Goal: Task Accomplishment & Management: Use online tool/utility

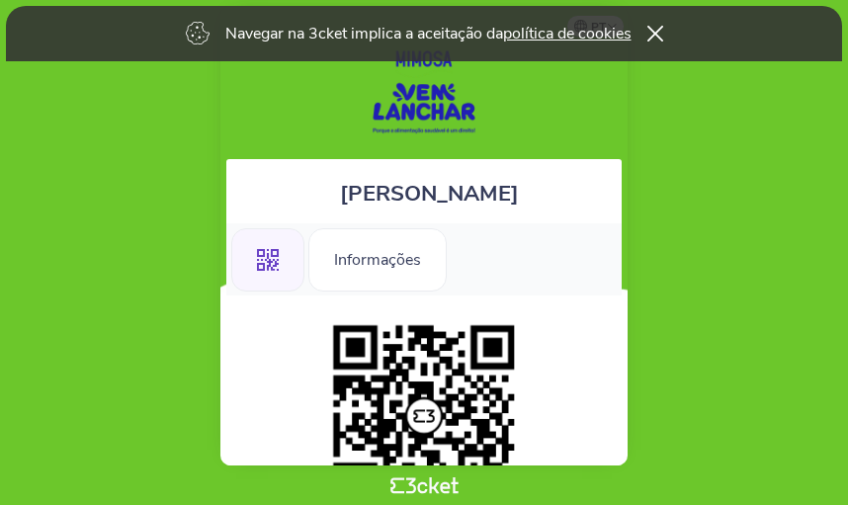
scroll to position [34, 0]
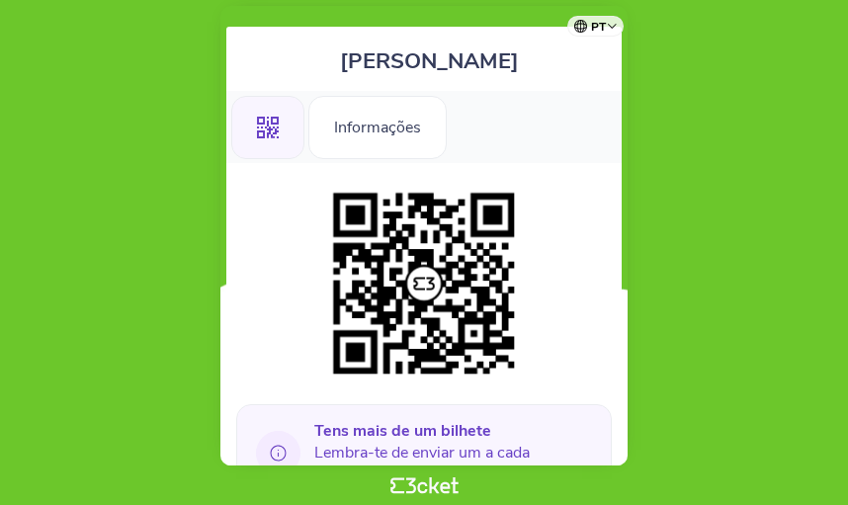
scroll to position [99, 0]
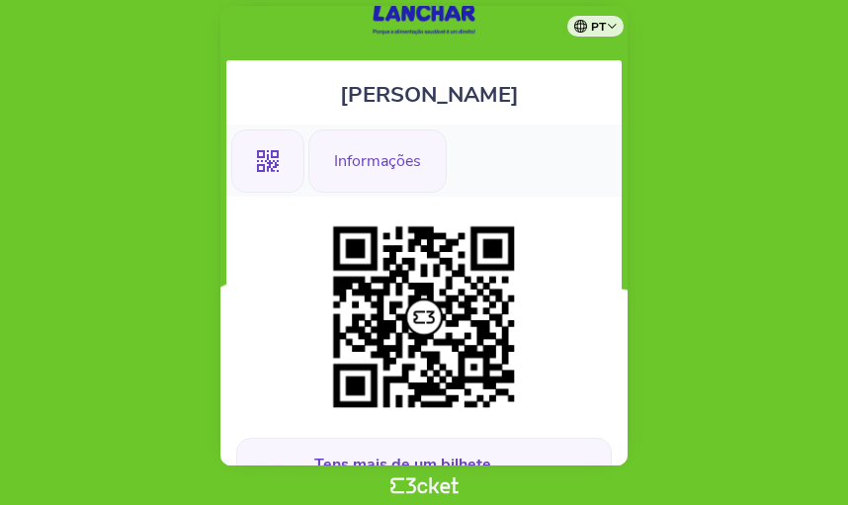
click at [370, 165] on div "Informações" at bounding box center [377, 160] width 138 height 63
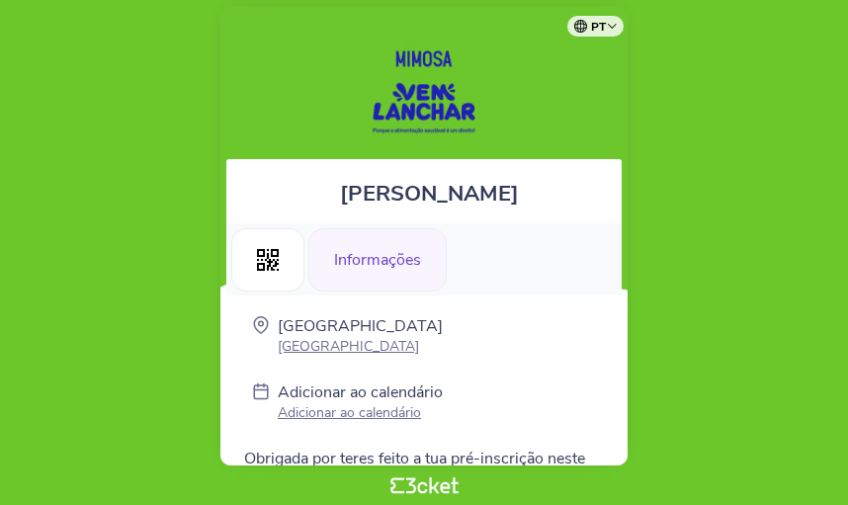
click at [577, 108] on div "[PERSON_NAME] .st0{fill-rule:evenodd;clip-rule:evenodd;} Informações [GEOGRAPHI…" at bounding box center [423, 235] width 407 height 459
click at [275, 260] on icon ".st0{fill-rule:evenodd;clip-rule:evenodd;}" at bounding box center [268, 260] width 22 height 22
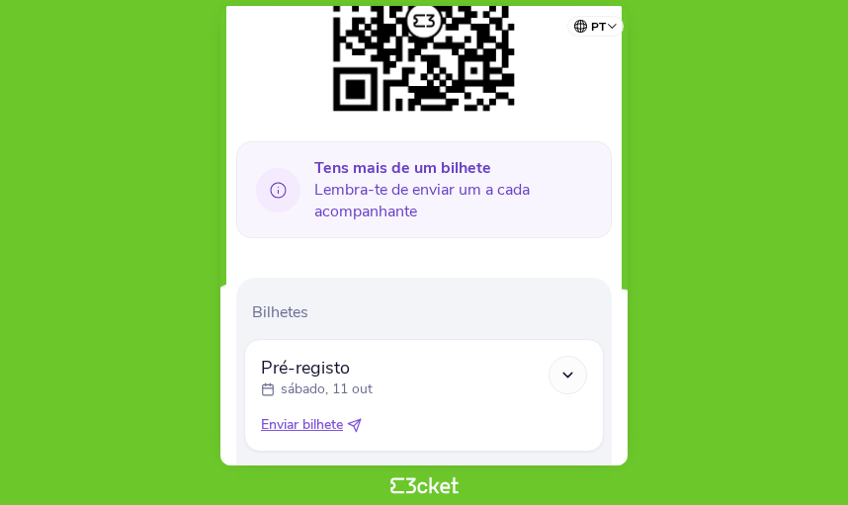
scroll to position [691, 0]
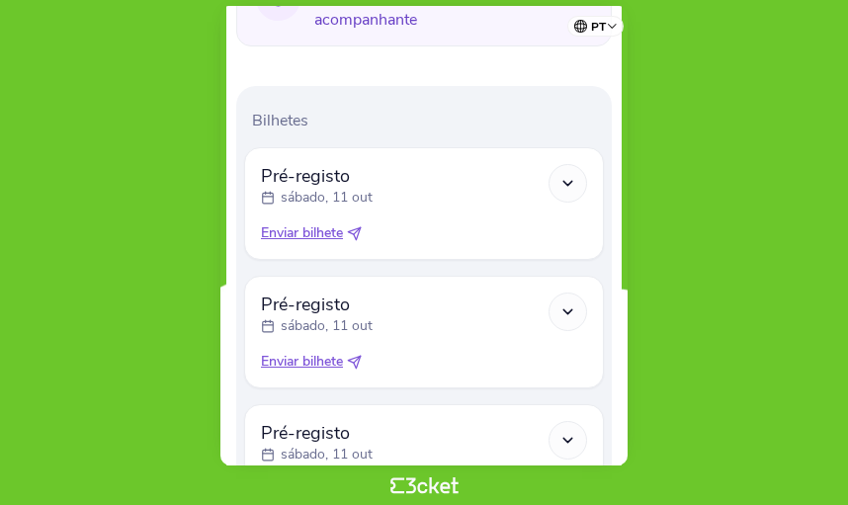
scroll to position [593, 0]
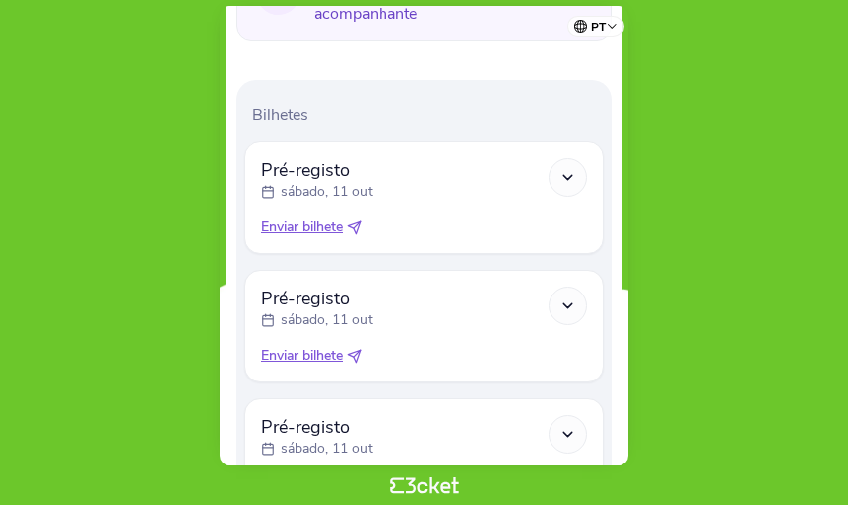
click at [568, 169] on icon at bounding box center [567, 177] width 17 height 17
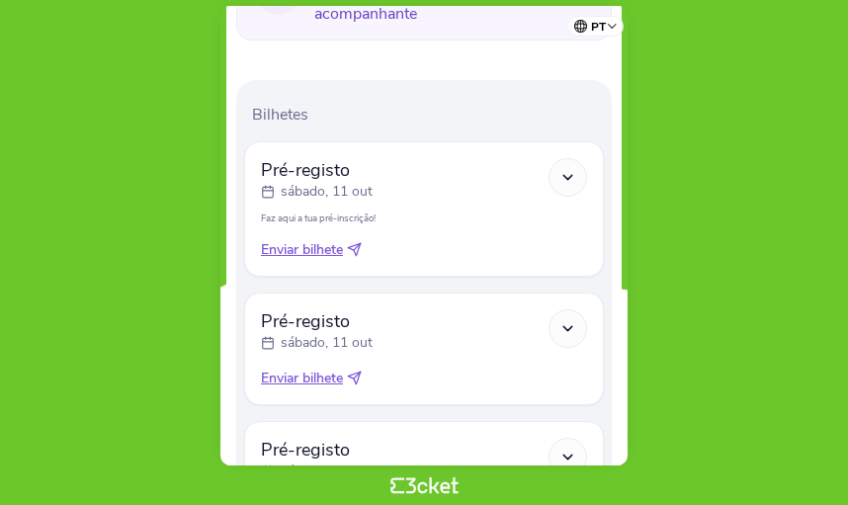
click at [312, 256] on span "Enviar bilhete" at bounding box center [302, 250] width 82 height 20
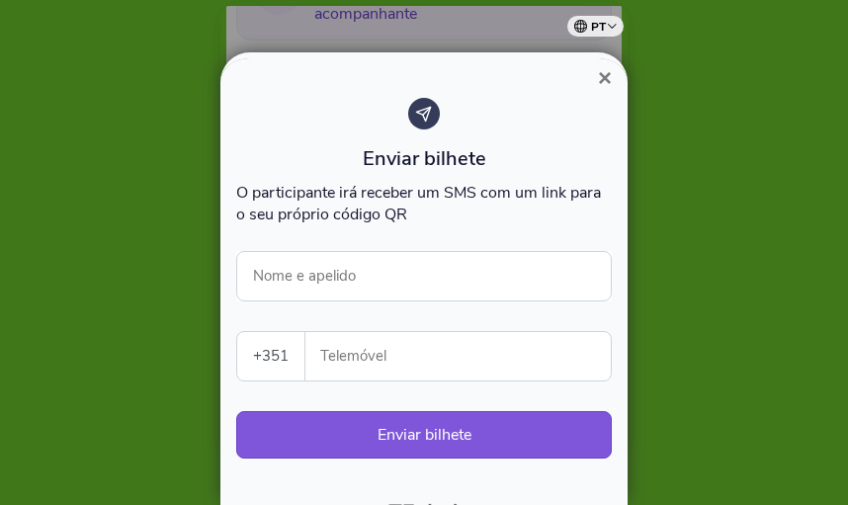
click at [311, 245] on div "× Enviar bilhete O participante irá receber um SMS com um link para o seu própr…" at bounding box center [424, 252] width 848 height 505
click at [605, 82] on span "×" at bounding box center [605, 77] width 14 height 27
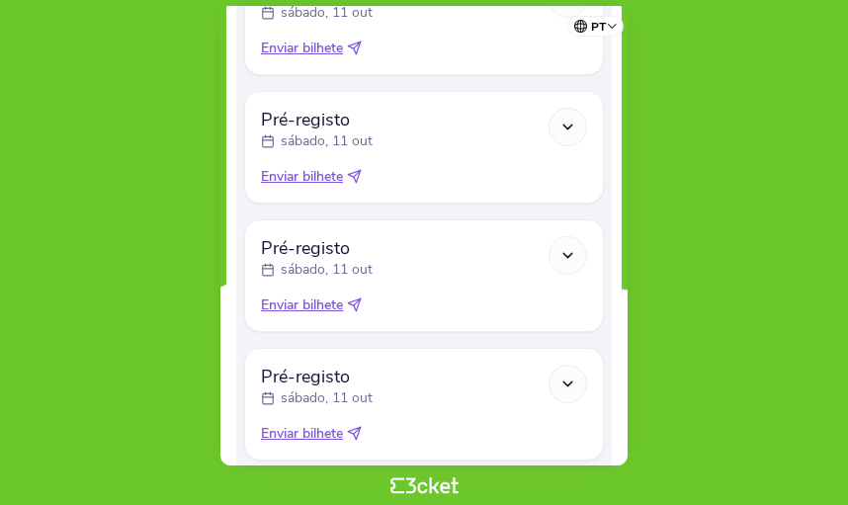
scroll to position [1043, 0]
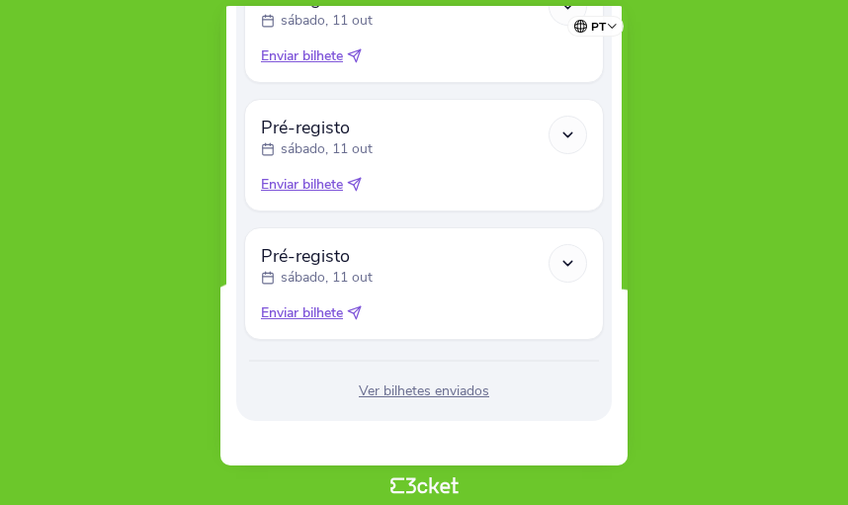
click at [360, 307] on icon at bounding box center [354, 312] width 15 height 15
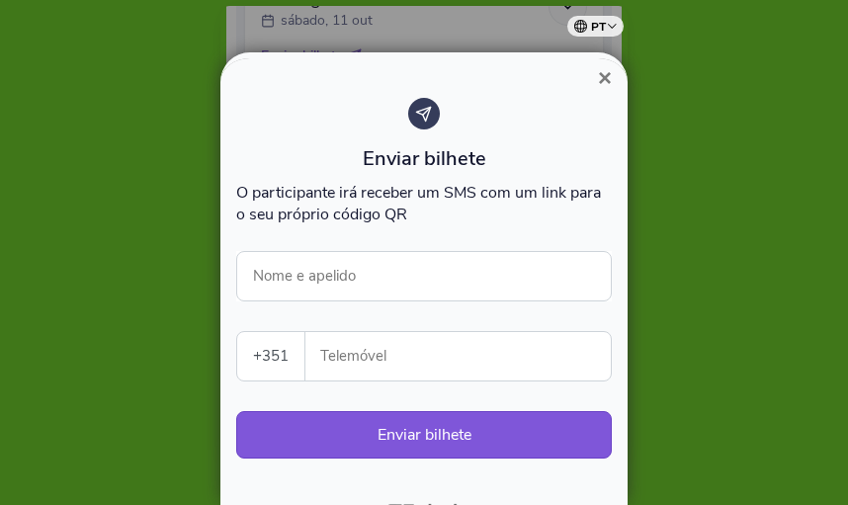
click at [281, 361] on select "Portugal (+351) Spain (+34) Belgium (+32) France (+33) United Kingdom (+44) Ger…" at bounding box center [270, 356] width 67 height 48
click at [806, 296] on div at bounding box center [424, 252] width 848 height 505
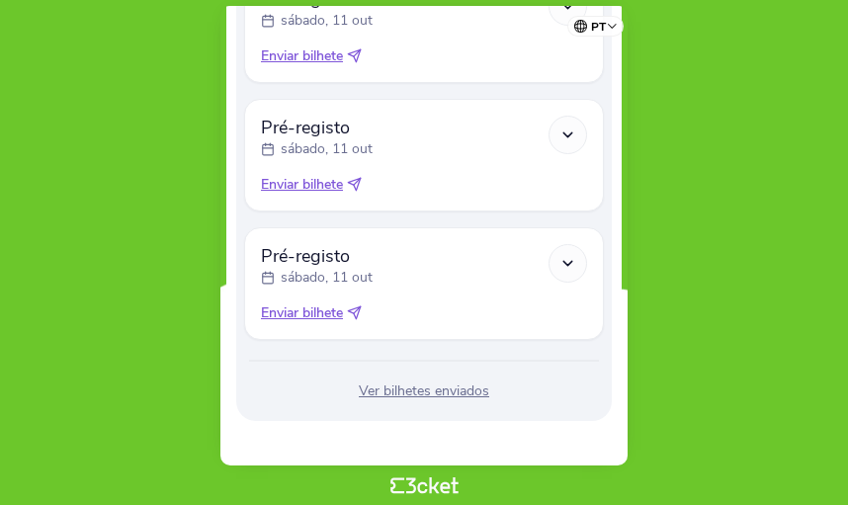
click at [316, 311] on span "Enviar bilhete" at bounding box center [302, 313] width 82 height 20
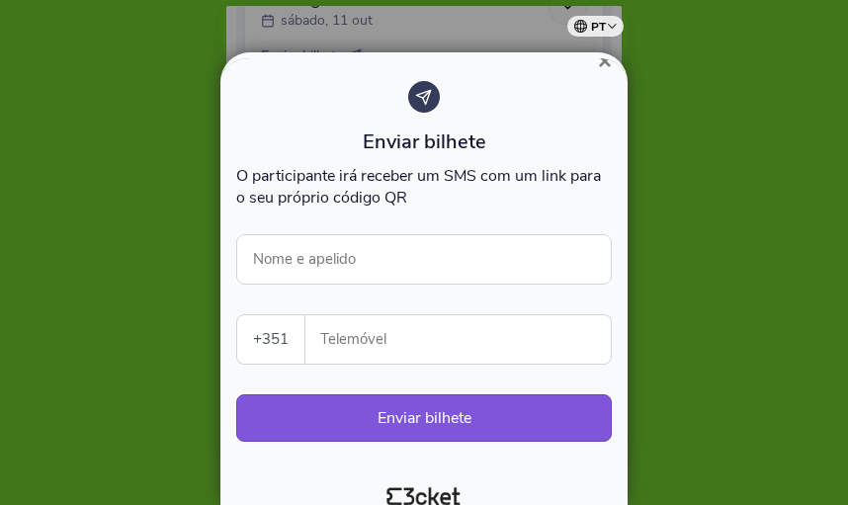
scroll to position [33, 0]
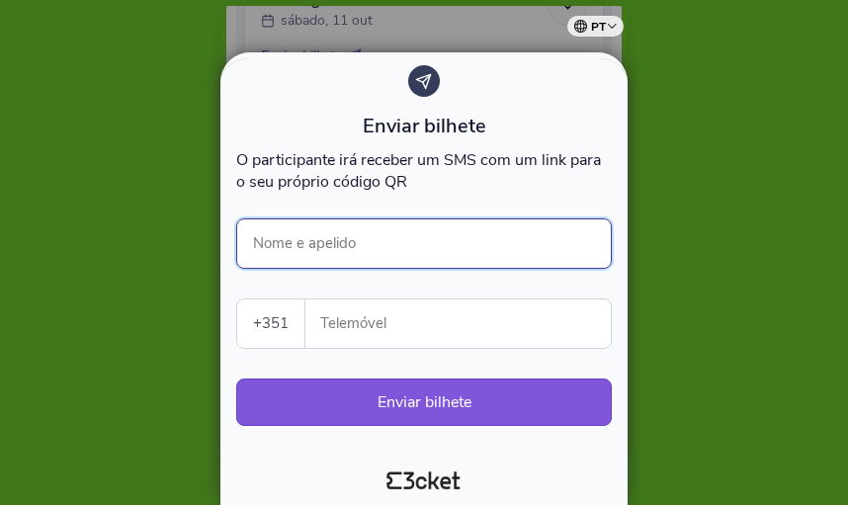
click at [326, 241] on input "Nome e apelido" at bounding box center [423, 243] width 375 height 50
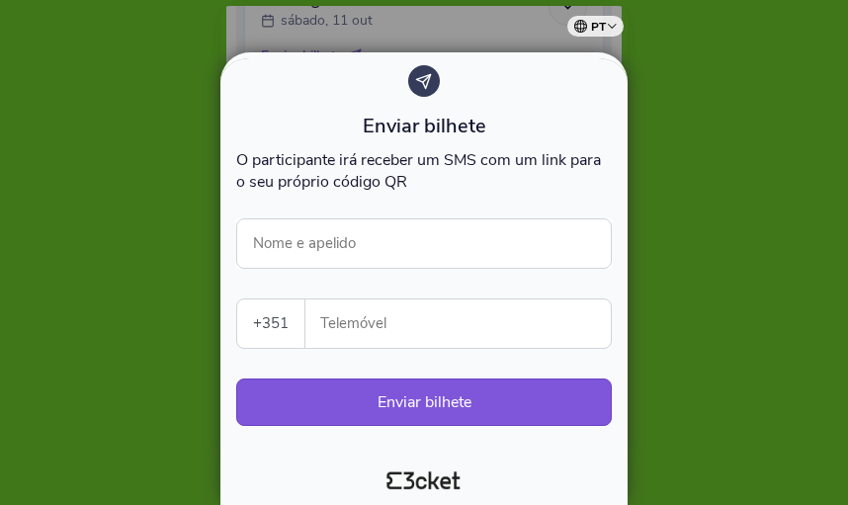
click at [722, 236] on div at bounding box center [424, 252] width 848 height 505
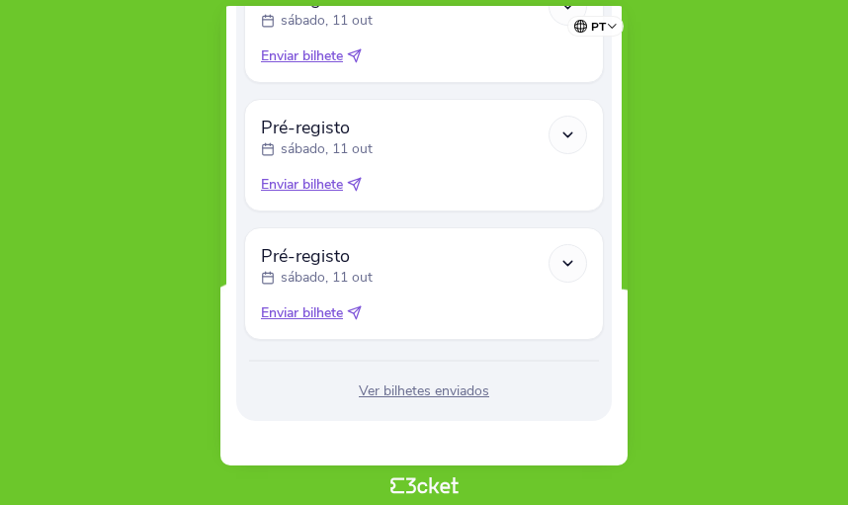
click at [565, 261] on polyline at bounding box center [567, 263] width 9 height 4
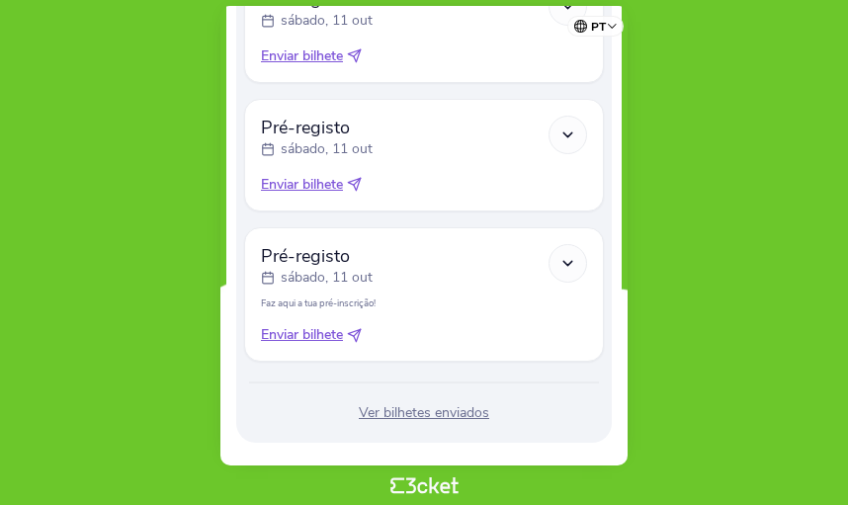
click at [300, 335] on span "Enviar bilhete" at bounding box center [302, 335] width 82 height 20
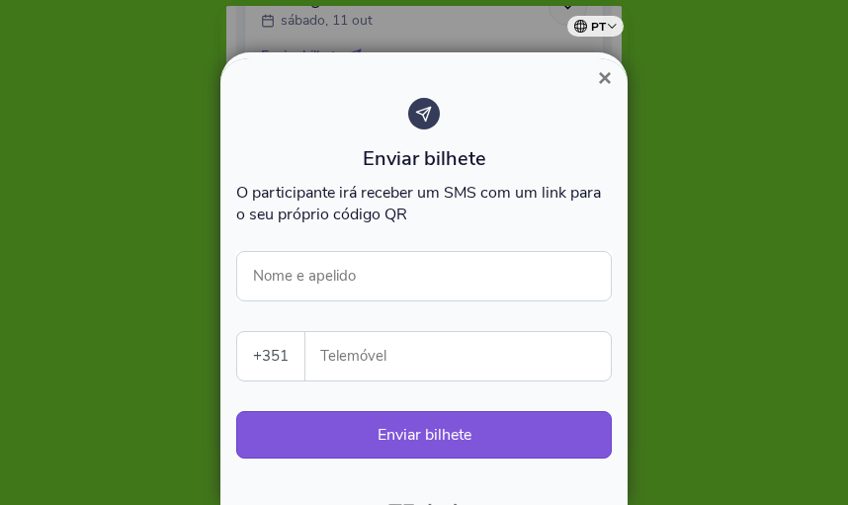
click at [279, 349] on select "Portugal (+351) Spain (+34) Belgium (+32) France (+33) United Kingdom (+44) Ger…" at bounding box center [270, 356] width 67 height 48
select select "52"
click at [237, 332] on select "Portugal (+351) Spain (+34) Belgium (+32) France (+33) United Kingdom (+44) Ger…" at bounding box center [270, 356] width 67 height 48
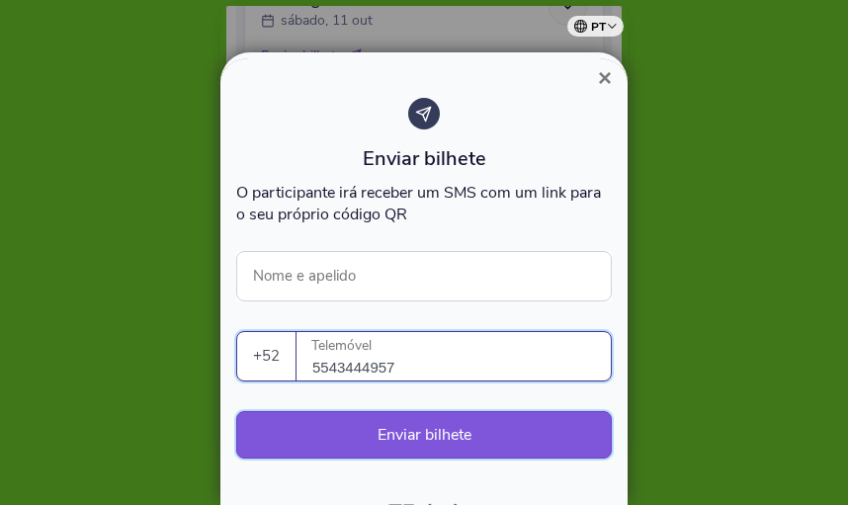
type input "5543444957"
click at [509, 437] on button "Enviar bilhete" at bounding box center [423, 434] width 375 height 47
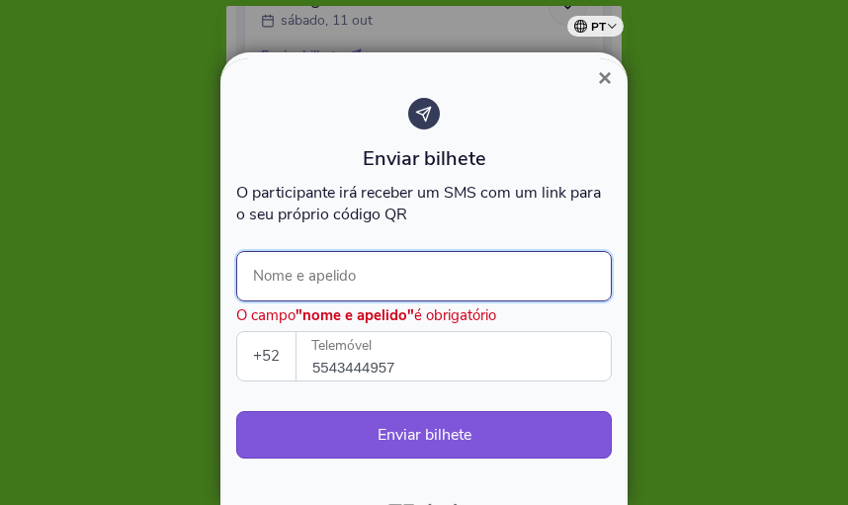
click at [362, 295] on input "Nome e apelido" at bounding box center [423, 276] width 375 height 50
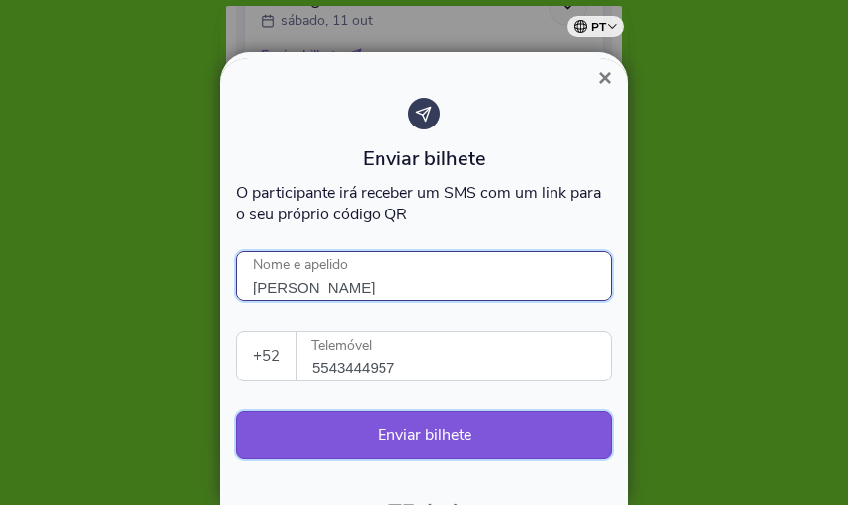
type input "RosaMaria Mercenario"
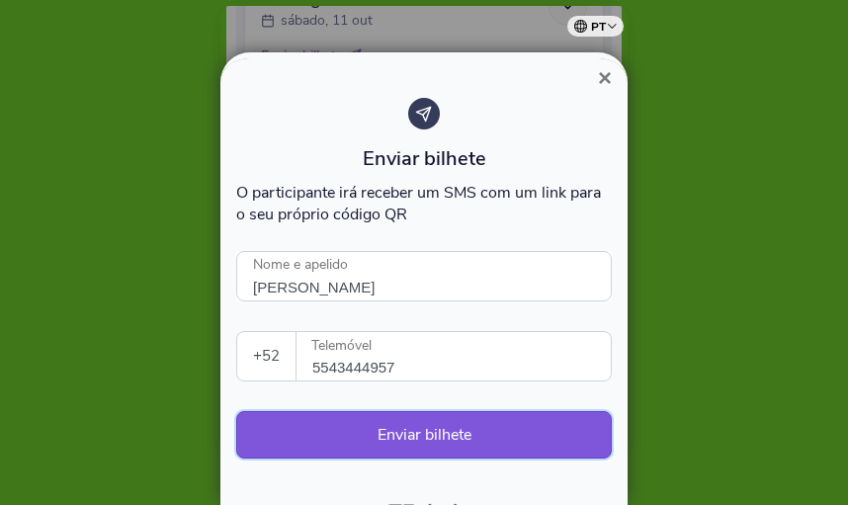
click at [477, 428] on button "Enviar bilhete" at bounding box center [423, 434] width 375 height 47
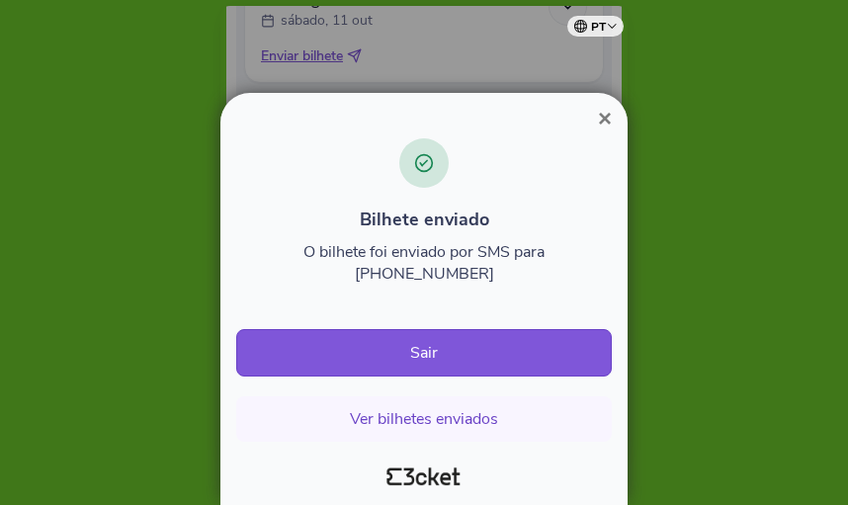
click at [603, 131] on span "×" at bounding box center [605, 118] width 14 height 27
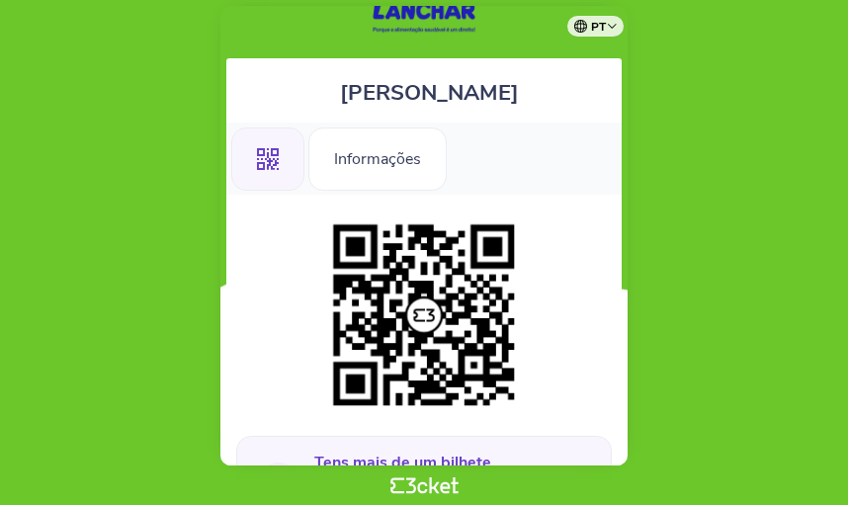
scroll to position [298, 0]
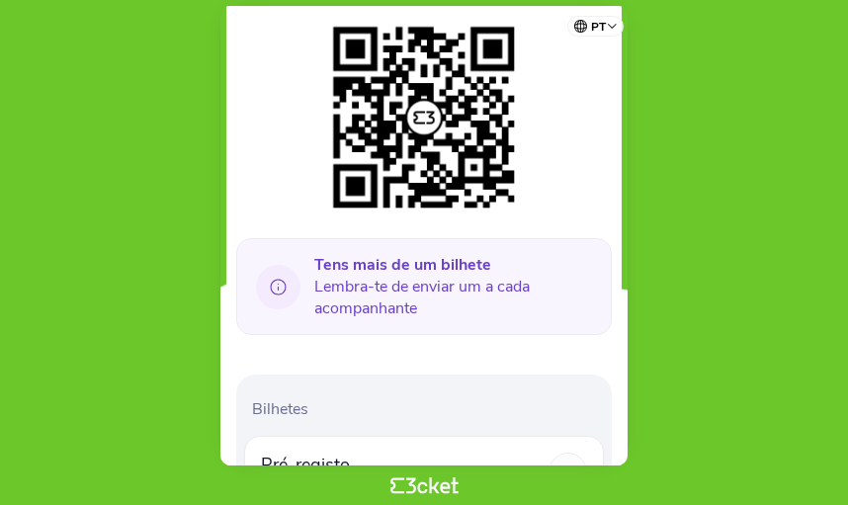
click at [277, 284] on icon at bounding box center [278, 287] width 16 height 16
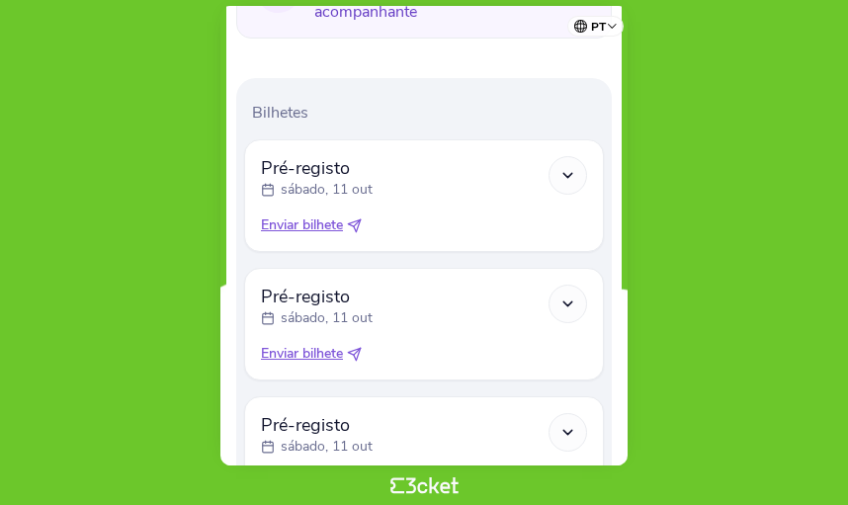
click at [560, 174] on icon at bounding box center [567, 175] width 17 height 17
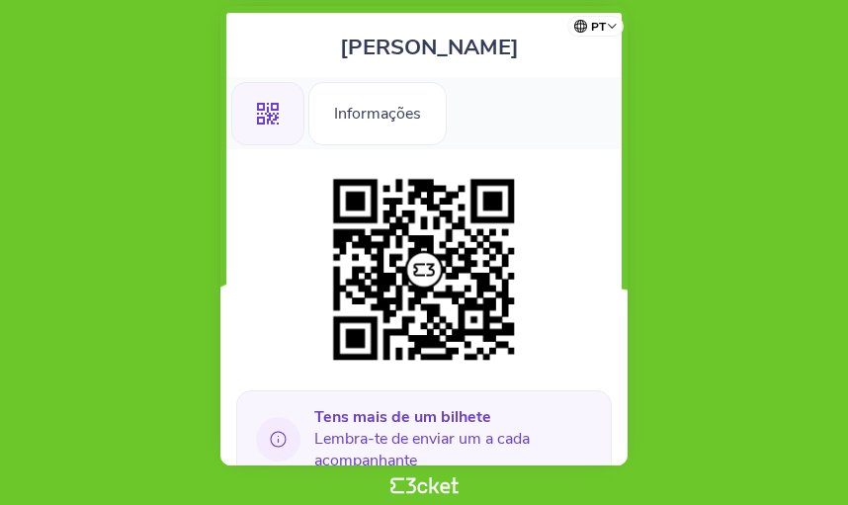
scroll to position [0, 0]
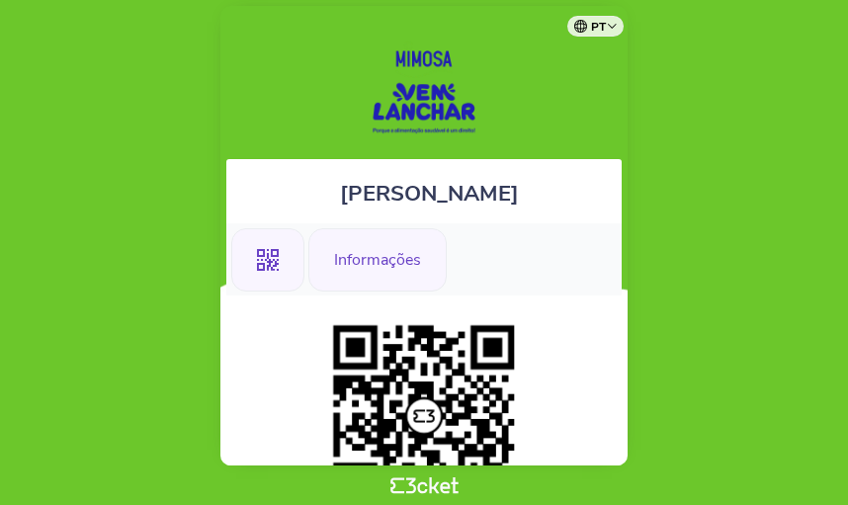
click at [358, 270] on div "Informações" at bounding box center [377, 259] width 138 height 63
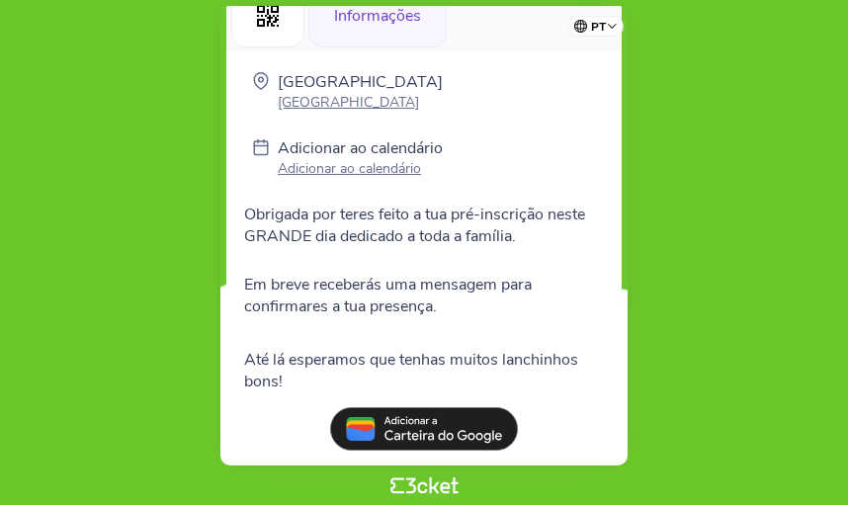
scroll to position [271, 0]
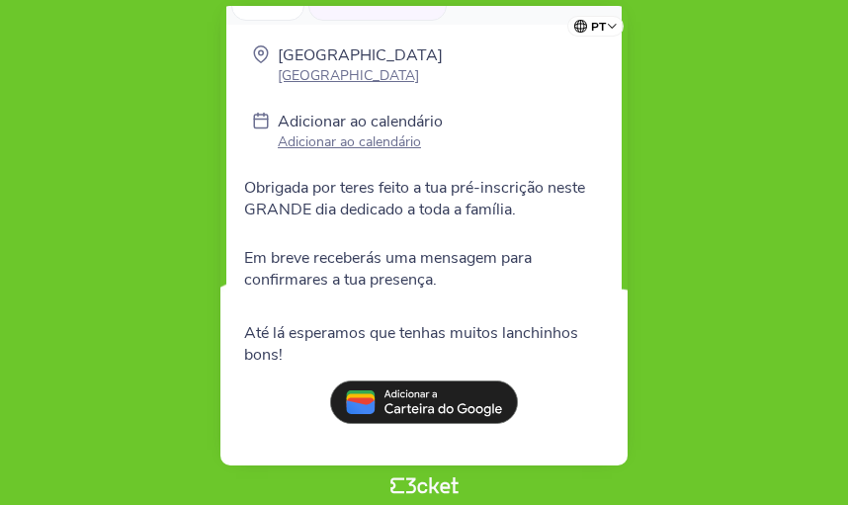
click at [488, 394] on img at bounding box center [424, 401] width 188 height 43
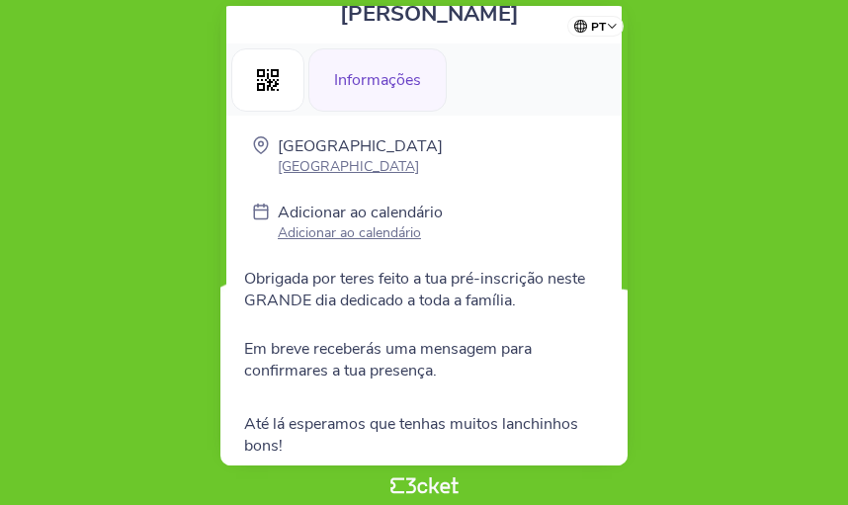
scroll to position [73, 0]
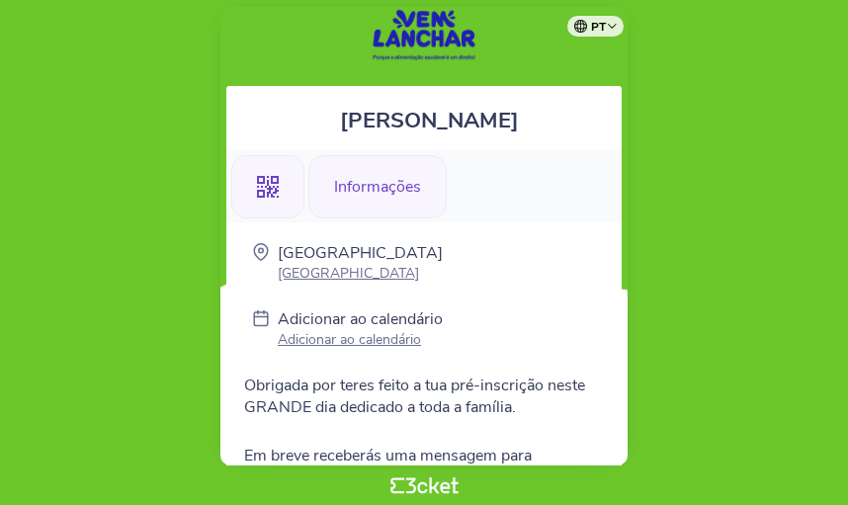
click at [273, 193] on icon ".st0{fill-rule:evenodd;clip-rule:evenodd;}" at bounding box center [268, 187] width 22 height 22
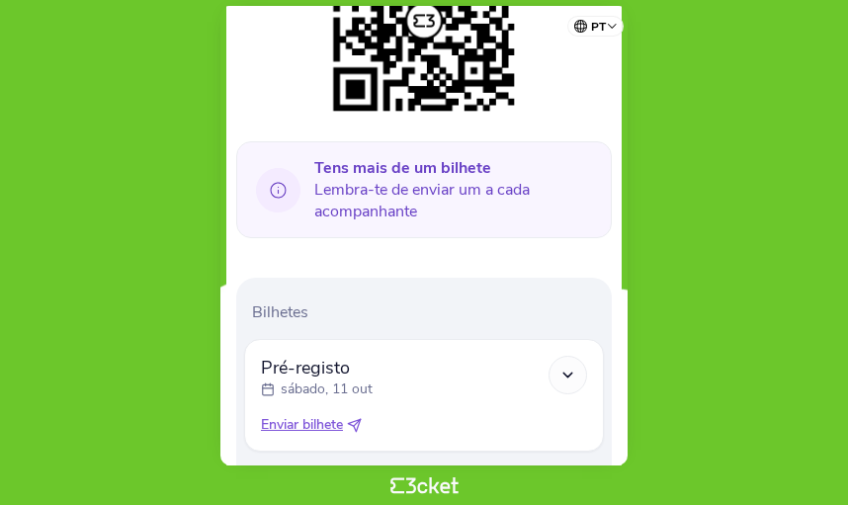
scroll to position [691, 0]
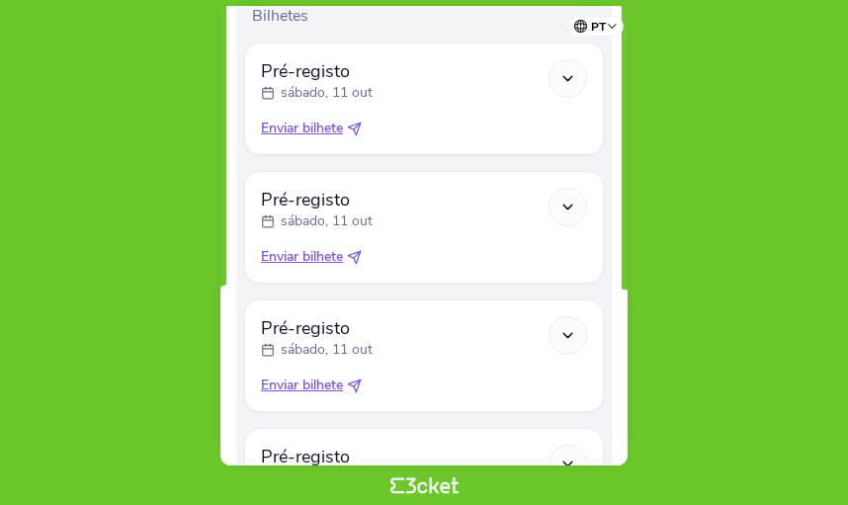
click at [326, 128] on span "Enviar bilhete" at bounding box center [302, 129] width 82 height 20
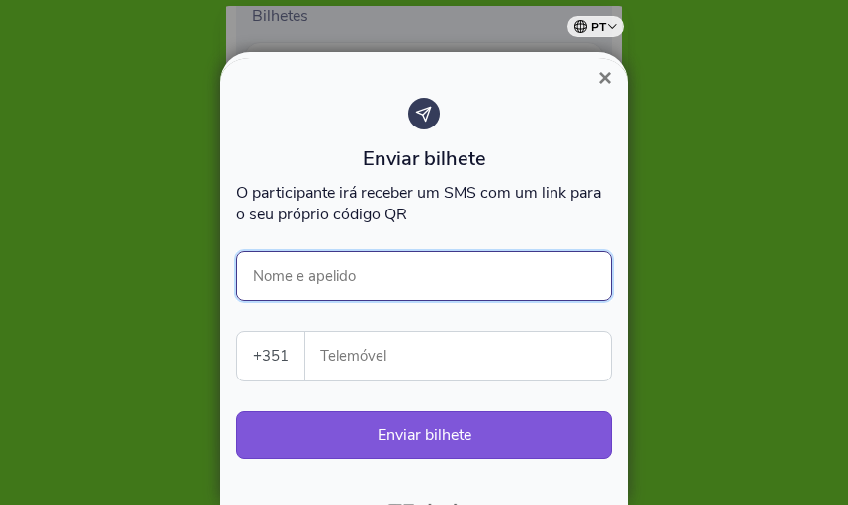
click at [383, 270] on input "Nome e apelido" at bounding box center [423, 276] width 375 height 50
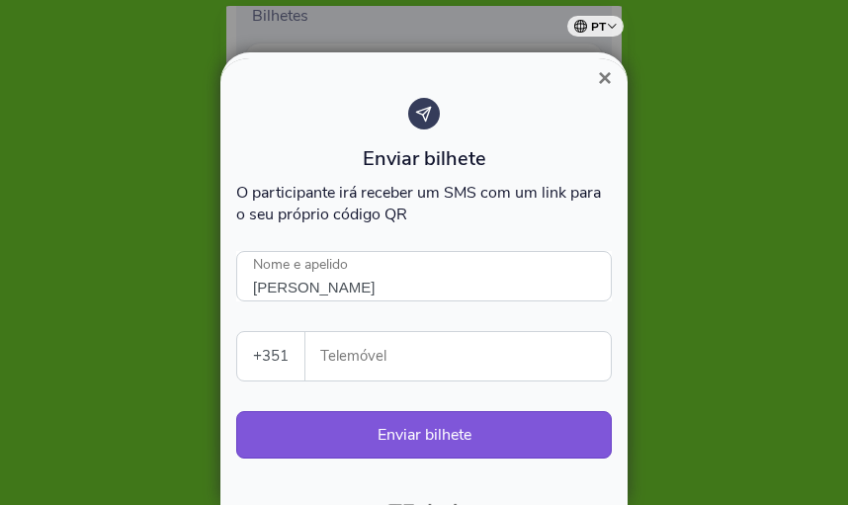
click at [378, 351] on input "Telemóvel" at bounding box center [465, 356] width 289 height 48
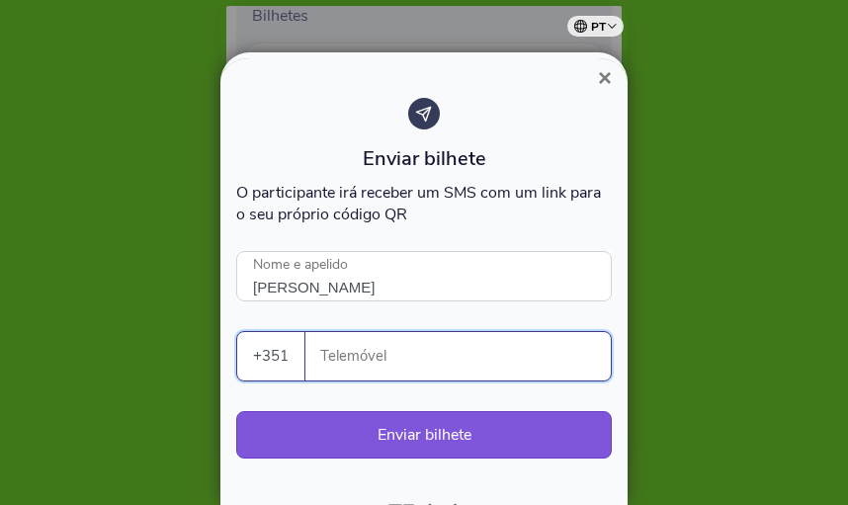
type input "Bruno Alvarez"
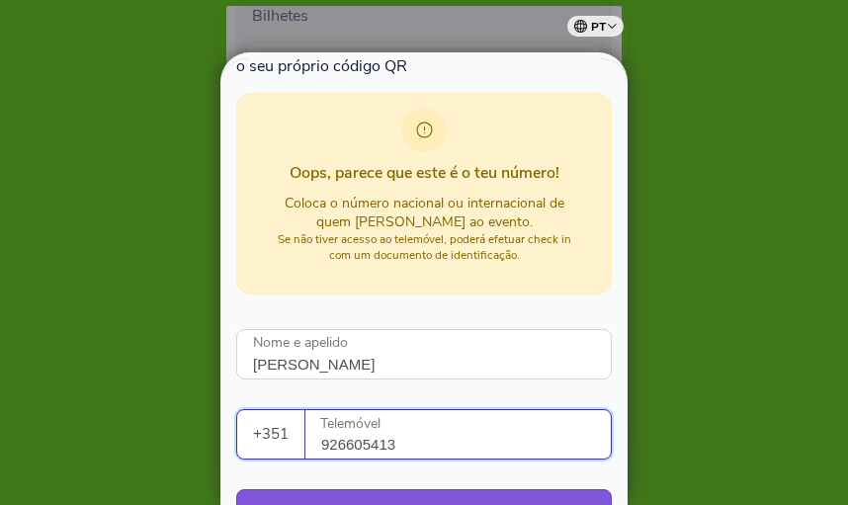
scroll to position [191, 0]
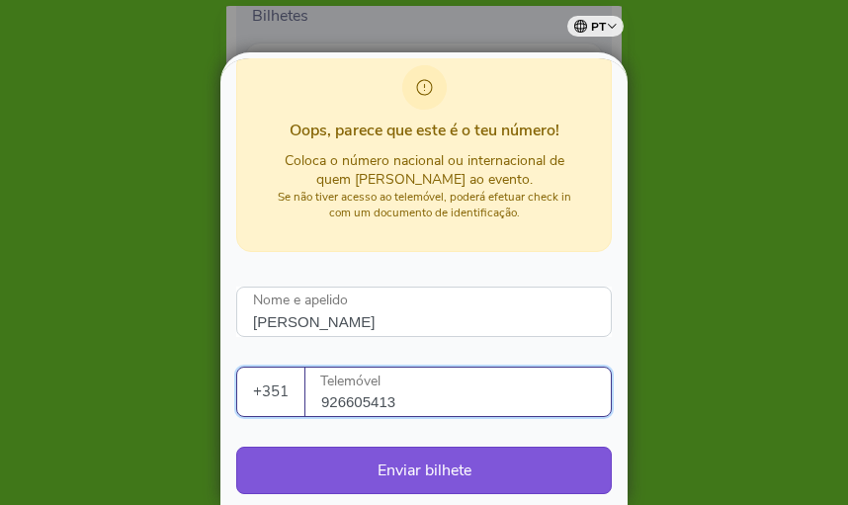
type input "926605413"
click at [482, 195] on small "Se não tiver acesso ao telemóvel, poderá efetuar check in com um documento de i…" at bounding box center [424, 205] width 293 height 32
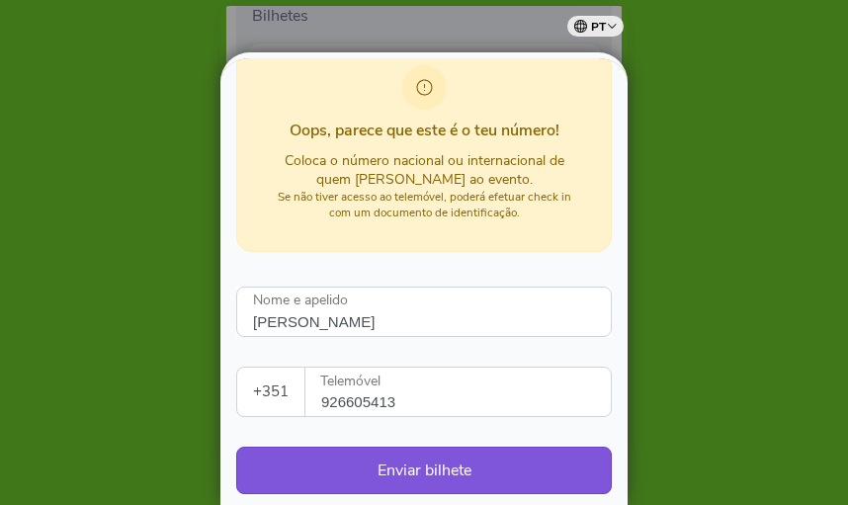
scroll to position [257, 0]
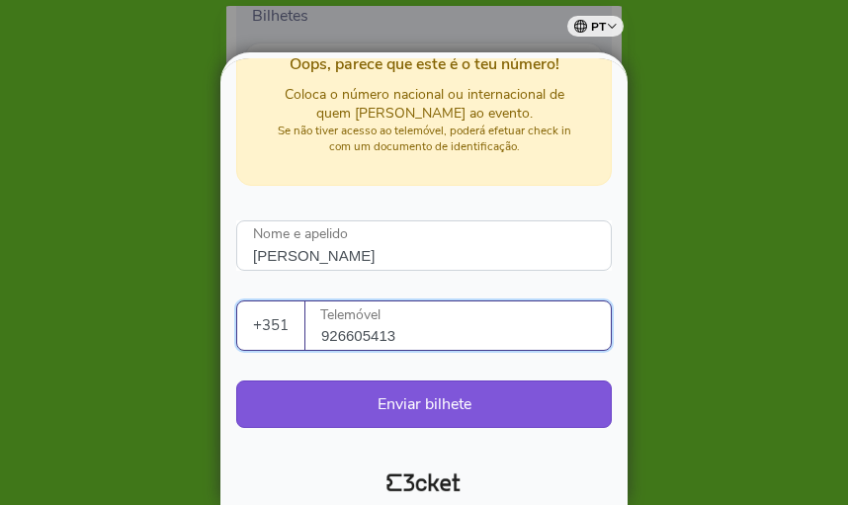
click at [458, 301] on input "926605413" at bounding box center [465, 325] width 289 height 48
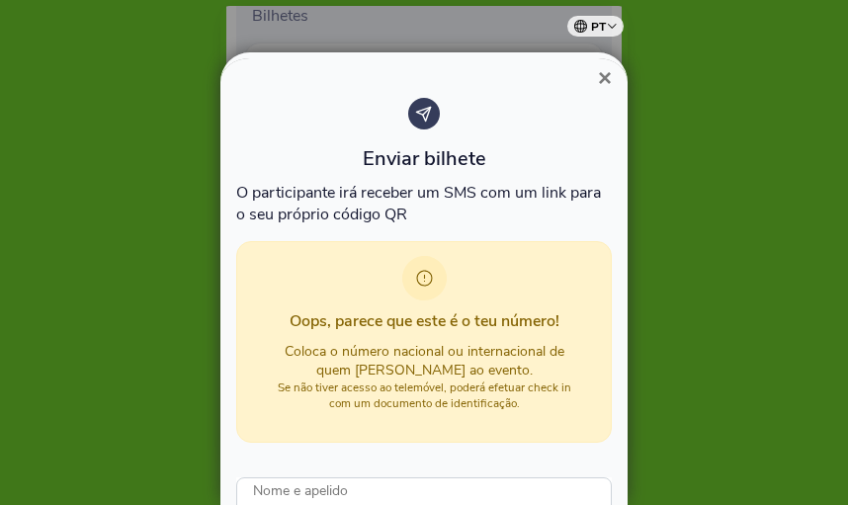
scroll to position [0, 0]
click at [605, 80] on span "×" at bounding box center [605, 77] width 14 height 27
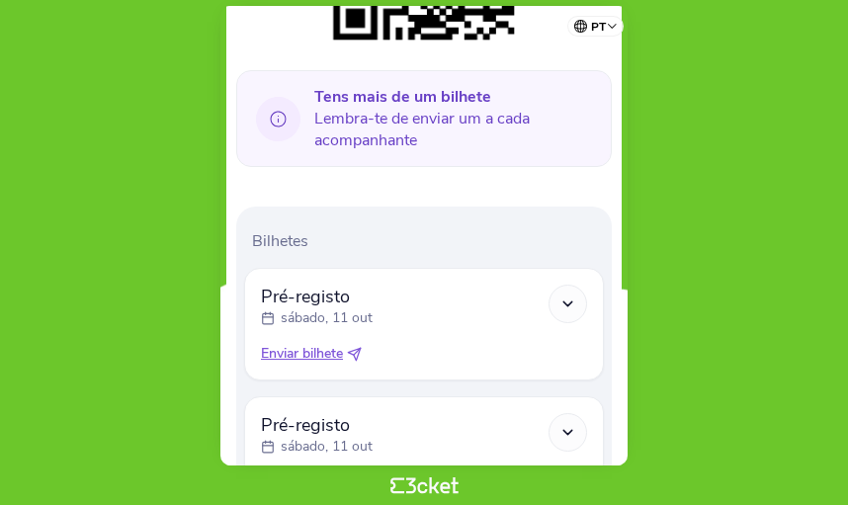
scroll to position [593, 0]
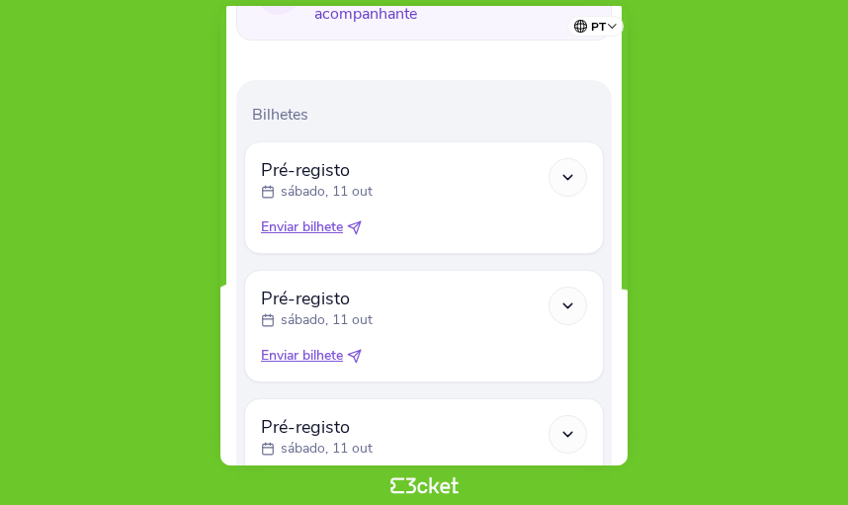
click at [324, 221] on span "Enviar bilhete" at bounding box center [302, 227] width 82 height 20
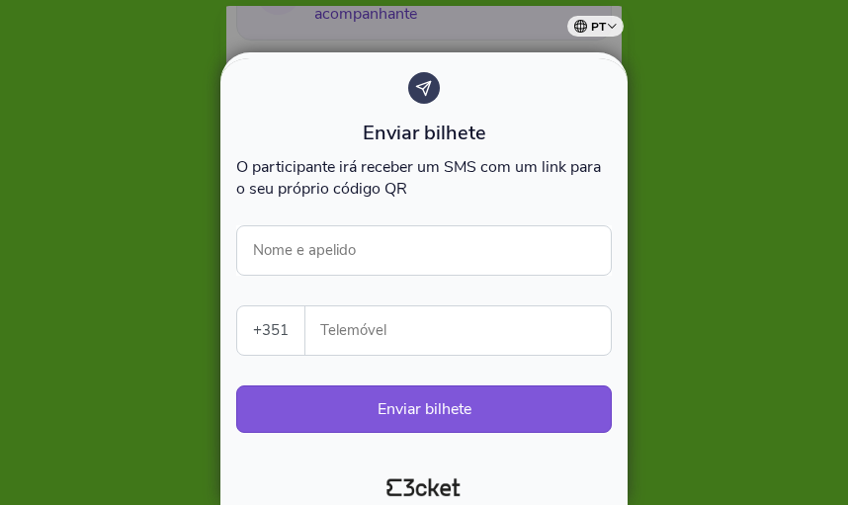
scroll to position [33, 0]
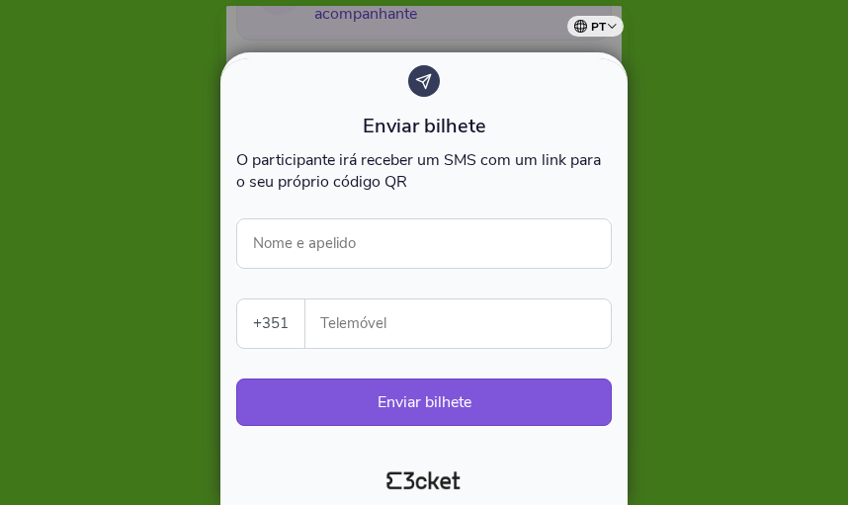
click at [699, 122] on div at bounding box center [424, 252] width 848 height 505
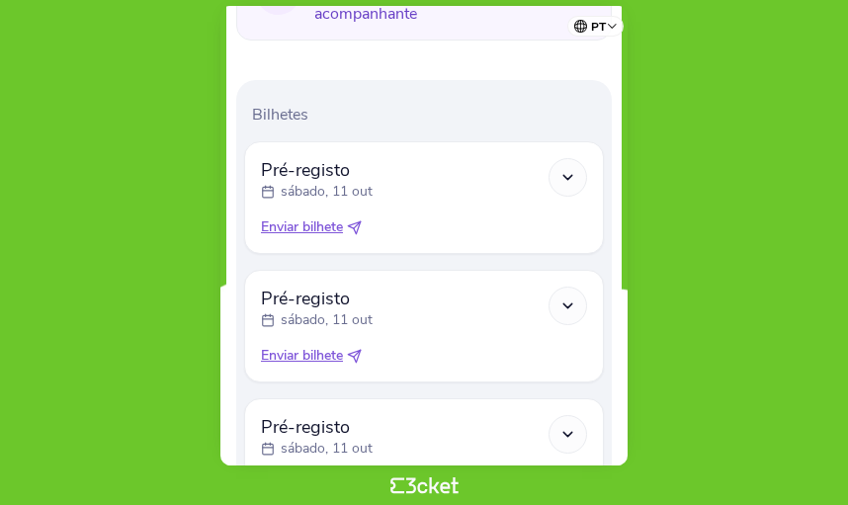
click at [334, 230] on span "Enviar bilhete" at bounding box center [302, 227] width 82 height 20
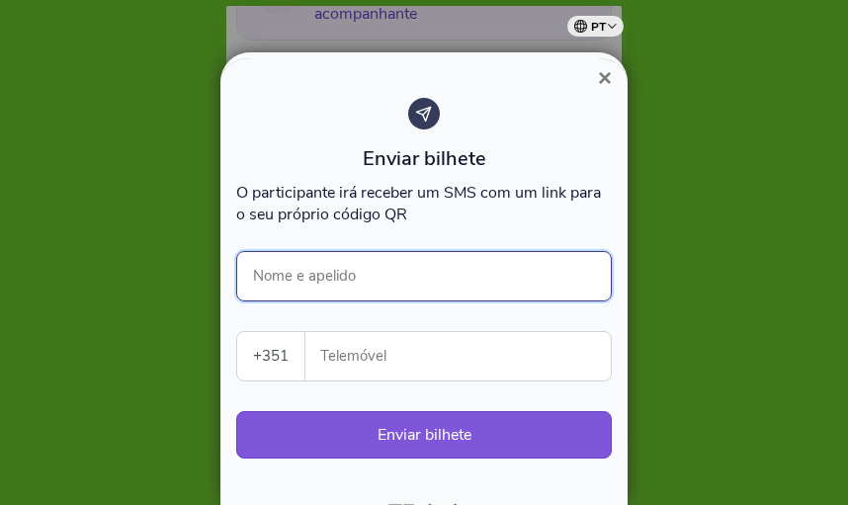
click at [350, 272] on input "Nome e apelido" at bounding box center [423, 276] width 375 height 50
type input "[PERSON_NAME]"
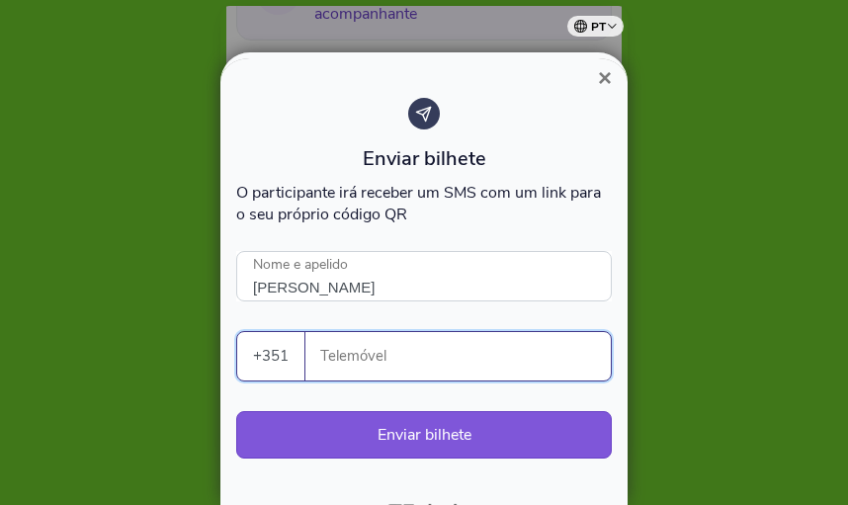
click at [402, 348] on input "Telemóvel" at bounding box center [465, 356] width 289 height 48
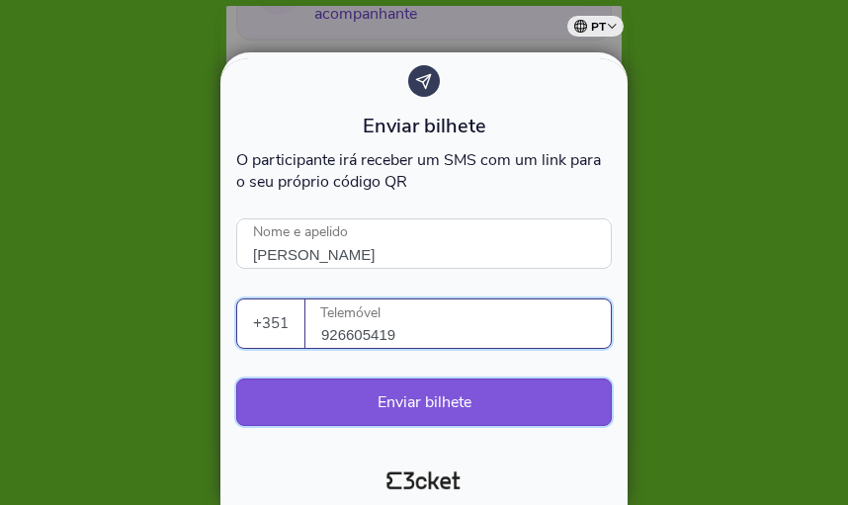
type input "926605419"
click at [426, 400] on button "Enviar bilhete" at bounding box center [423, 401] width 375 height 47
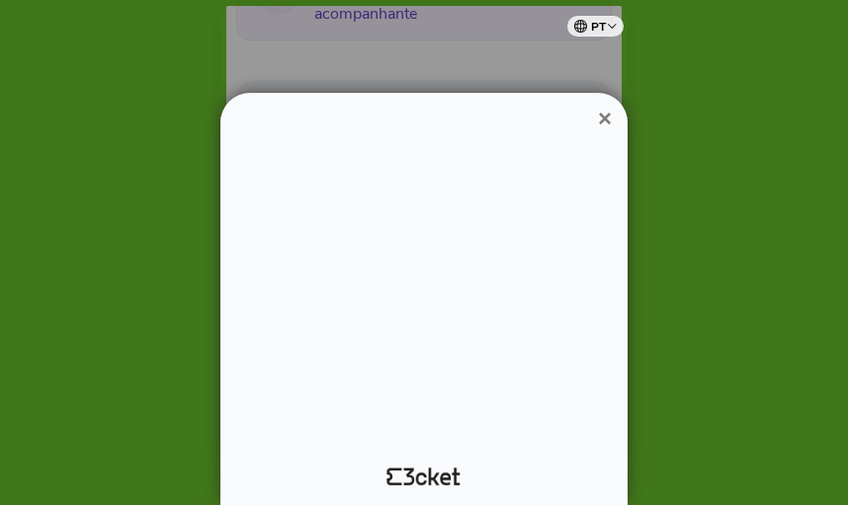
scroll to position [0, 0]
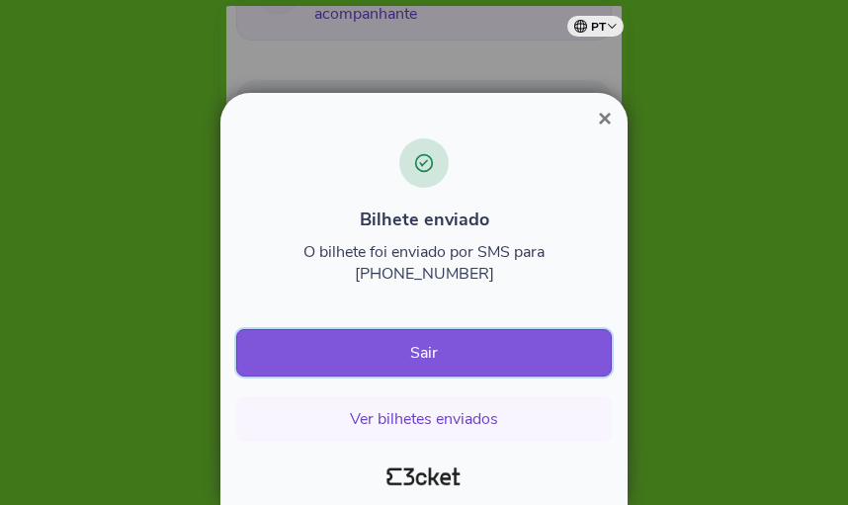
click at [464, 351] on button "Sair" at bounding box center [423, 352] width 375 height 47
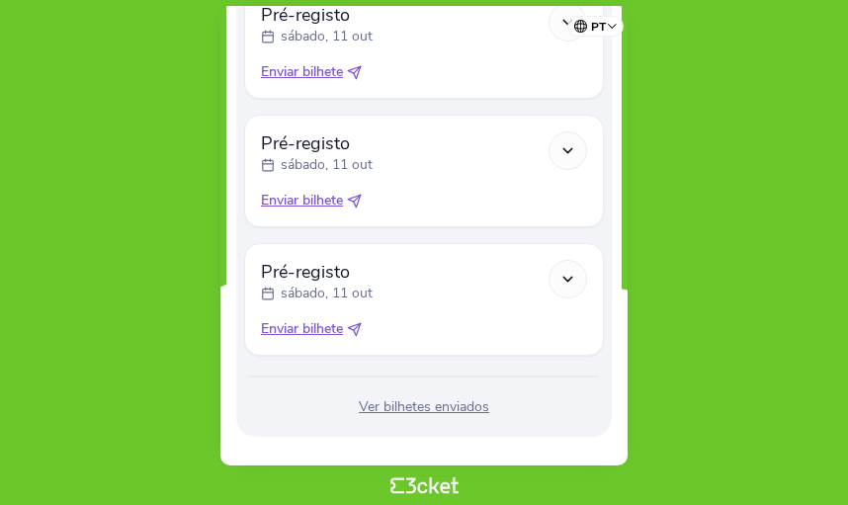
scroll to position [763, 0]
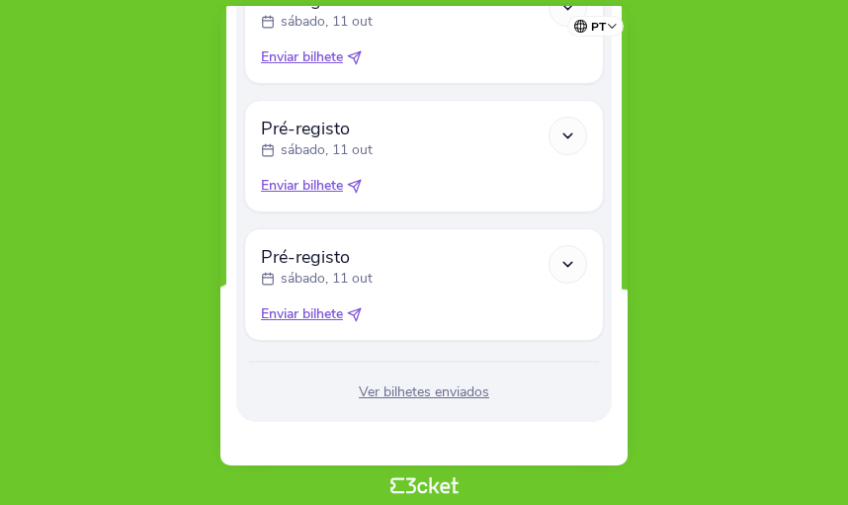
click at [444, 388] on div "Ver bilhetes enviados" at bounding box center [424, 392] width 360 height 20
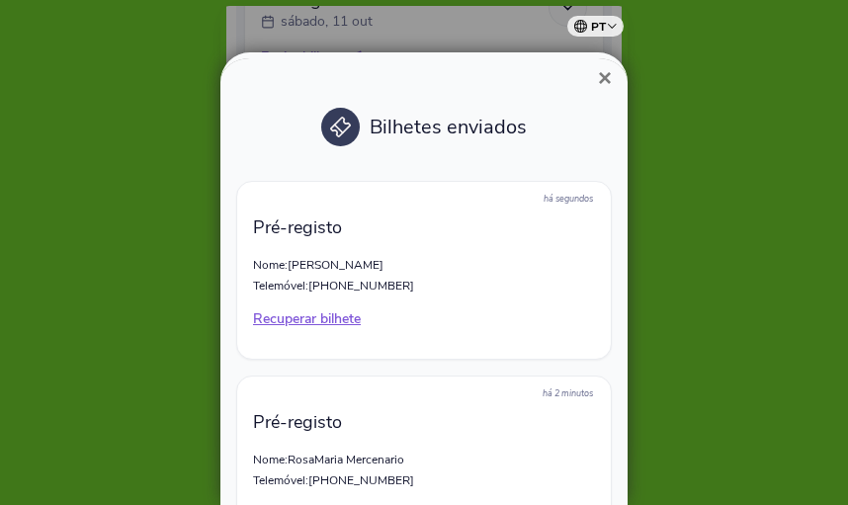
click at [731, 250] on div at bounding box center [424, 252] width 848 height 505
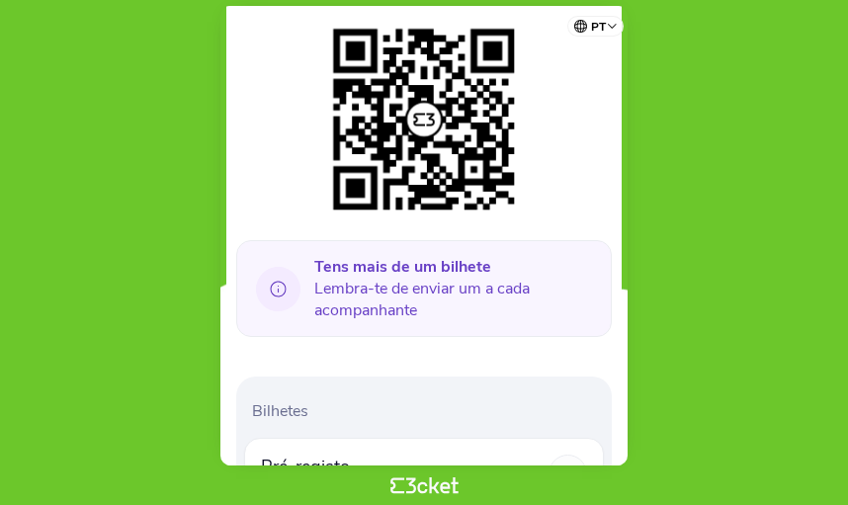
scroll to position [593, 0]
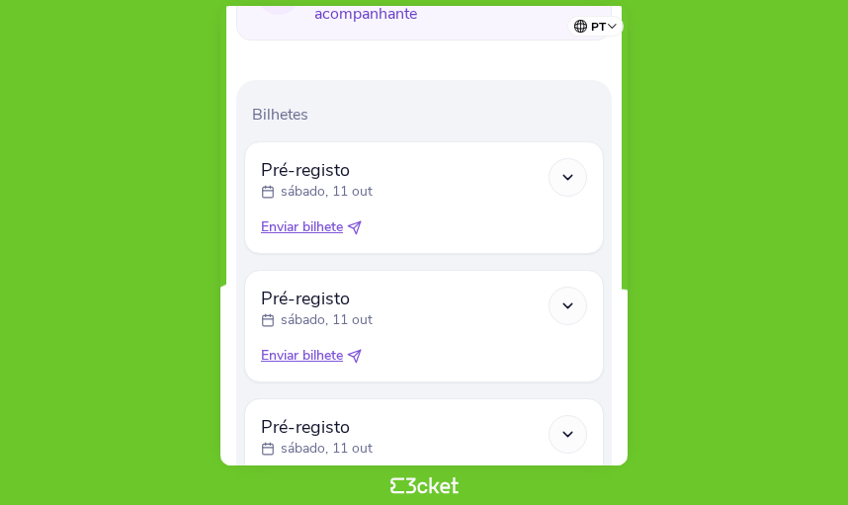
click at [575, 311] on div at bounding box center [567, 305] width 39 height 39
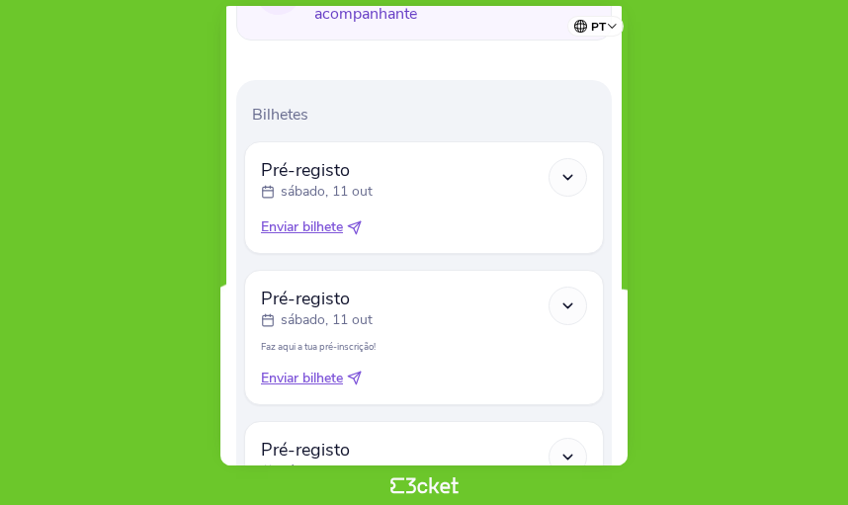
click at [340, 343] on p "Faz aqui a tua pré-inscrição!" at bounding box center [424, 346] width 326 height 13
click at [617, 355] on div "Tens mais de um bilhete Lembra-te de enviar um a cada acompanhante Bilhetes Pré…" at bounding box center [423, 173] width 395 height 941
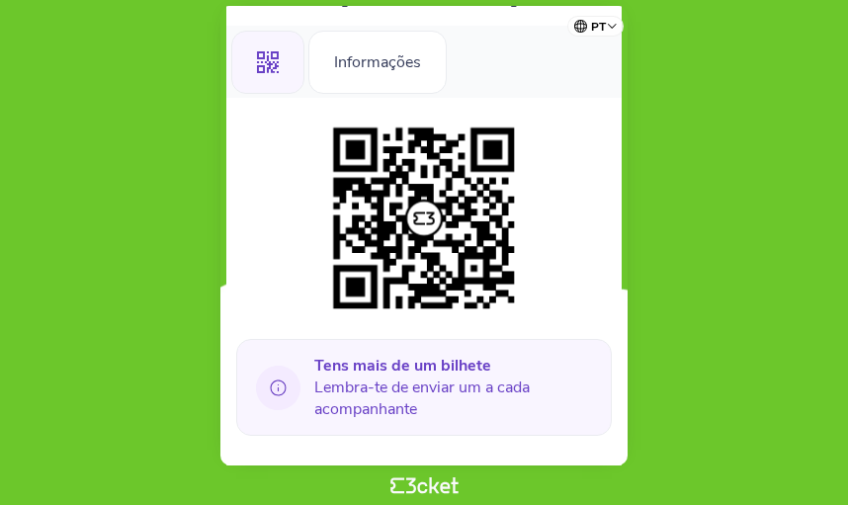
scroll to position [198, 0]
